Goal: Task Accomplishment & Management: Manage account settings

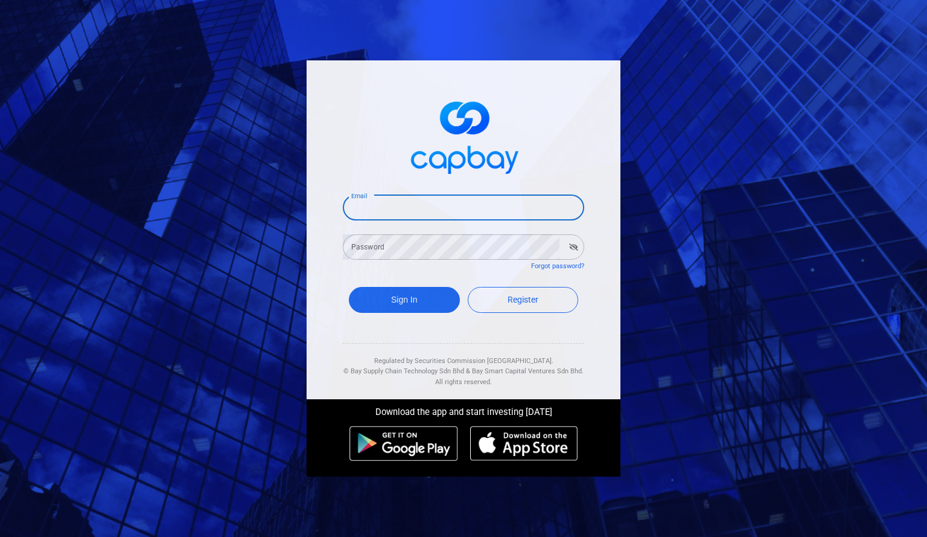
click at [476, 213] on input "Email" at bounding box center [463, 207] width 241 height 25
type input "[EMAIL_ADDRESS][DOMAIN_NAME]"
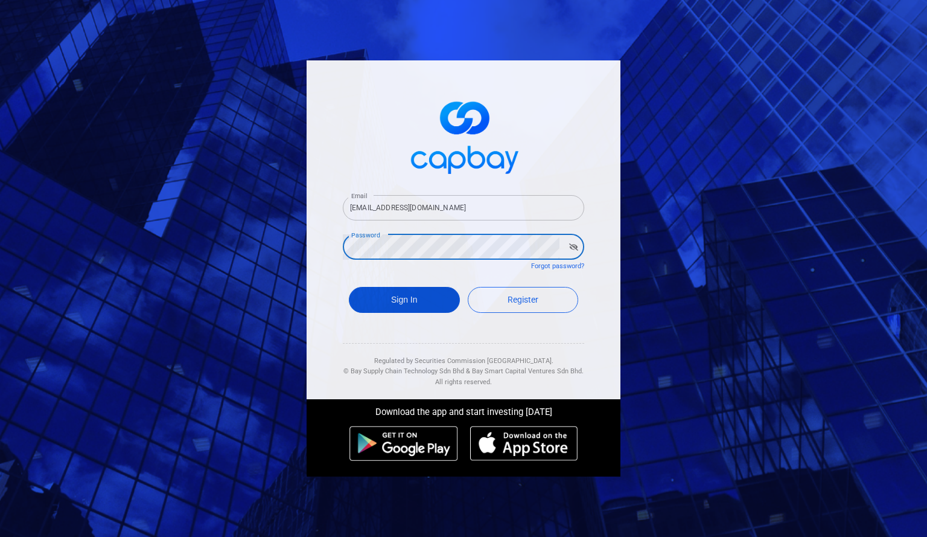
click at [406, 295] on button "Sign In" at bounding box center [404, 300] width 111 height 26
click at [398, 298] on button "Sign In" at bounding box center [404, 300] width 111 height 26
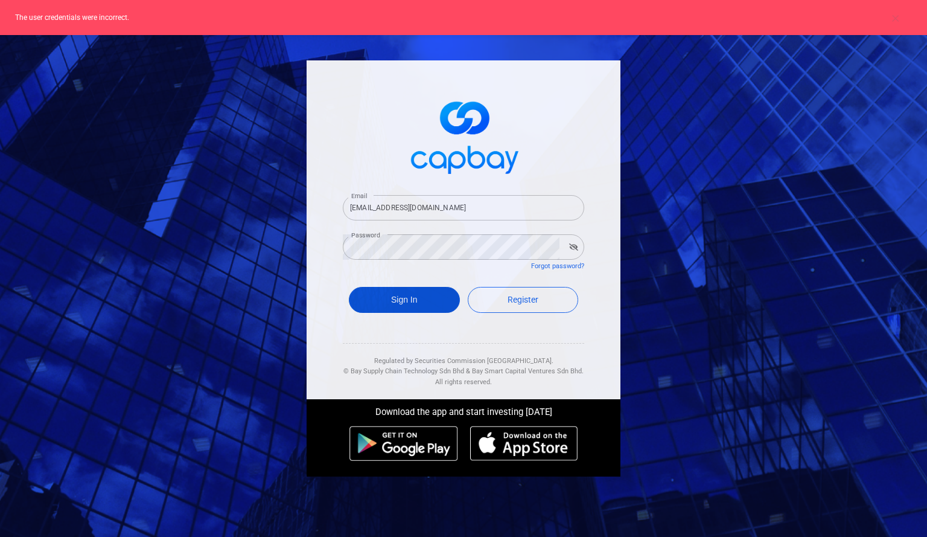
click at [411, 292] on button "Sign In" at bounding box center [404, 300] width 111 height 26
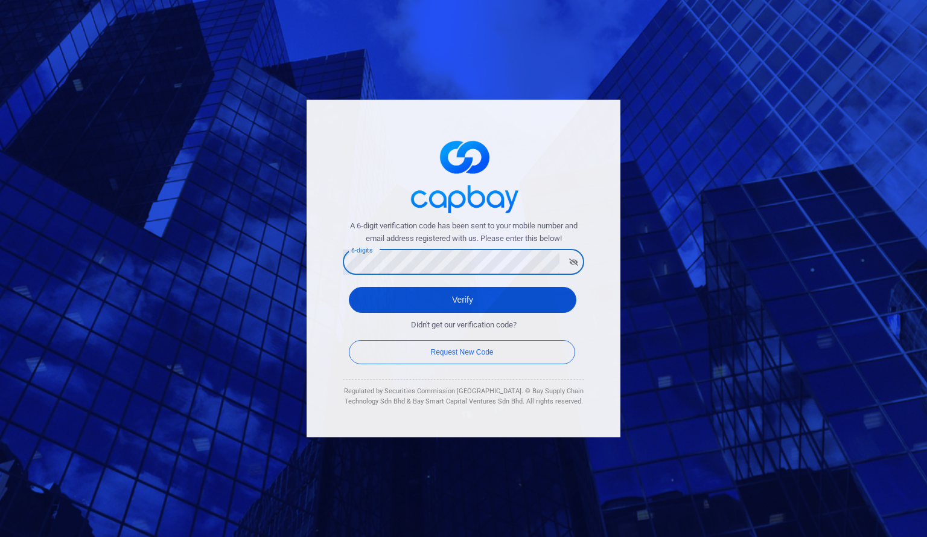
click at [462, 301] on button "Verify" at bounding box center [463, 300] width 228 height 26
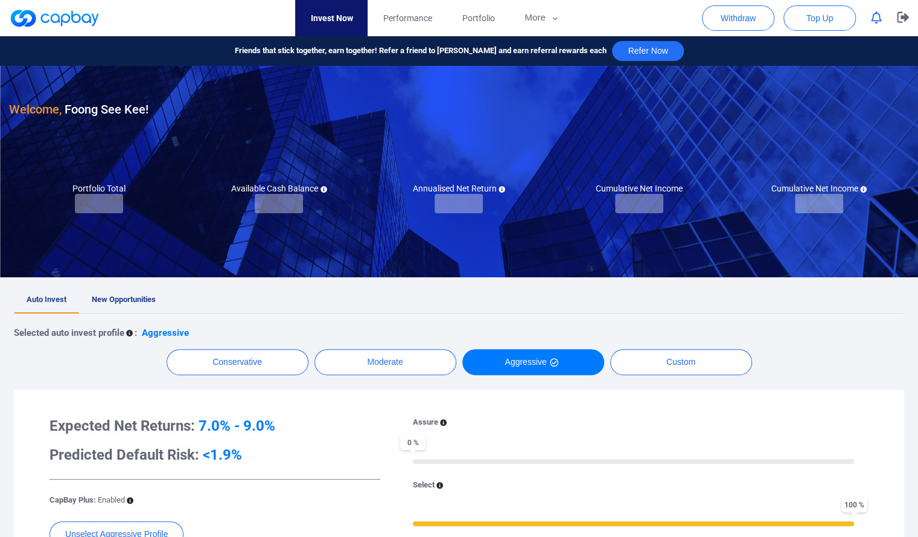
checkbox input "true"
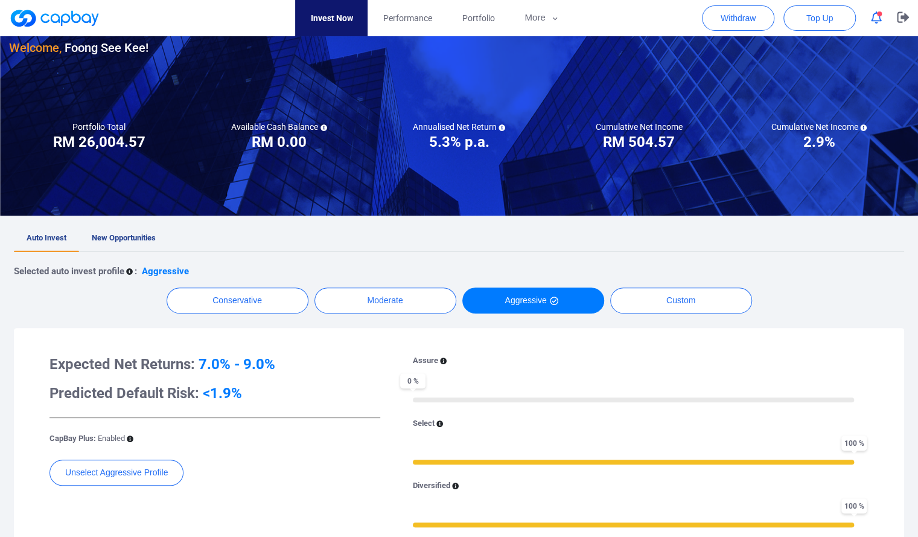
scroll to position [62, 0]
